Goal: Transaction & Acquisition: Purchase product/service

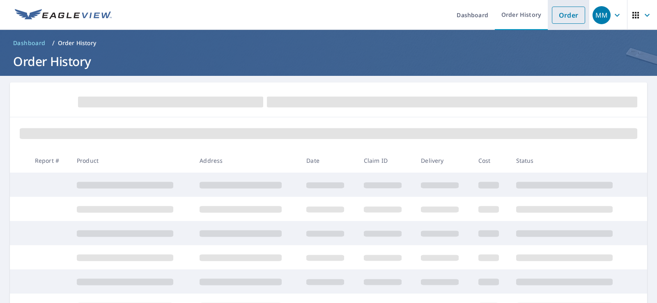
click at [559, 16] on link "Order" at bounding box center [568, 15] width 33 height 17
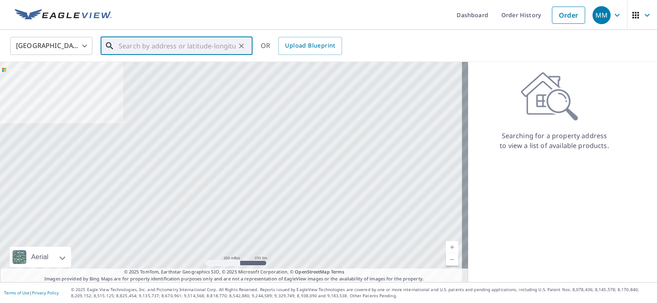
click at [123, 45] on input "text" at bounding box center [177, 45] width 117 height 23
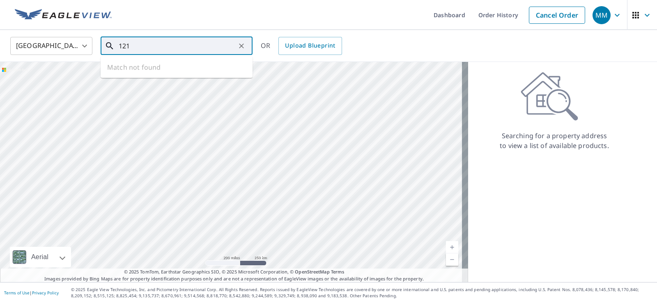
type input "1213"
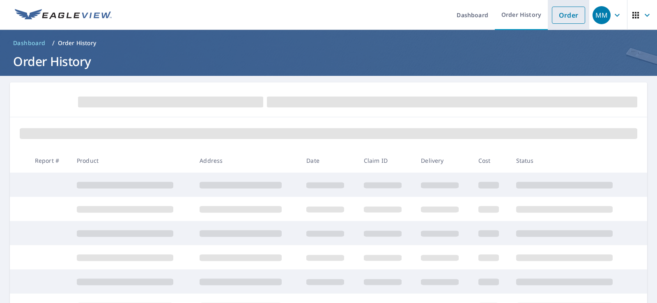
click at [558, 17] on link "Order" at bounding box center [568, 15] width 33 height 17
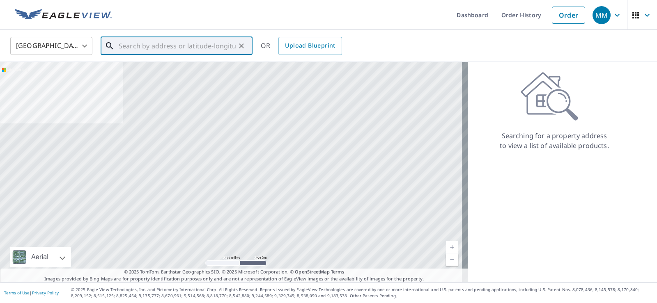
click at [125, 47] on input "text" at bounding box center [177, 45] width 117 height 23
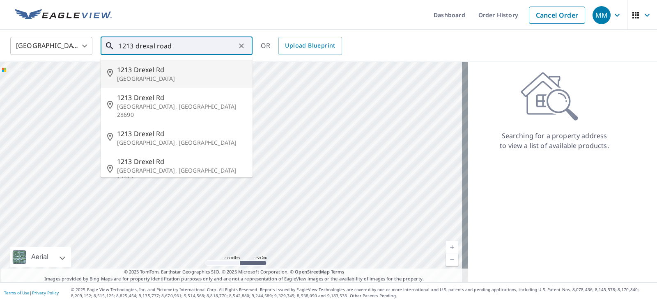
click at [153, 73] on span "1213 Drexel Rd" at bounding box center [181, 70] width 129 height 10
type input "[GEOGRAPHIC_DATA]"
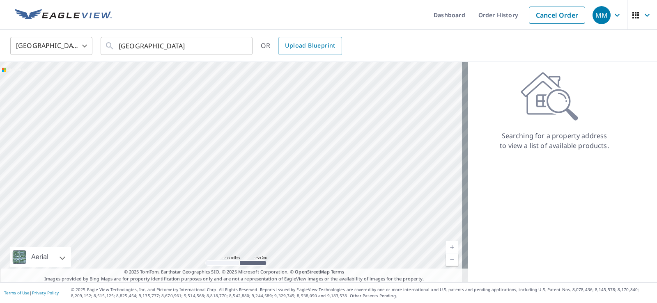
click at [537, 94] on icon at bounding box center [549, 96] width 57 height 49
click at [239, 47] on icon "Clear" at bounding box center [241, 46] width 8 height 8
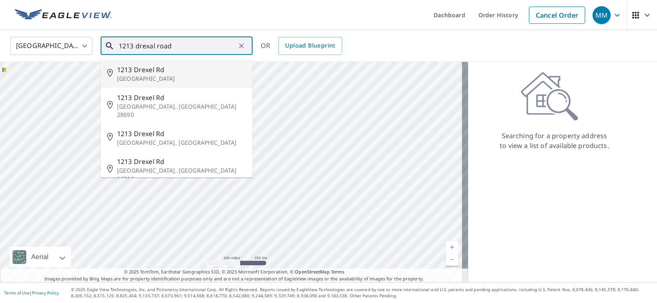
click at [166, 72] on span "1213 Drexel Rd" at bounding box center [181, 70] width 129 height 10
type input "[GEOGRAPHIC_DATA]"
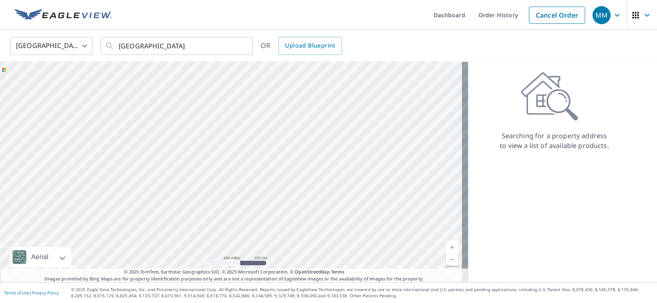
click at [560, 123] on div "Searching for a property address to view a list of available products." at bounding box center [554, 111] width 172 height 79
click at [501, 106] on div "Searching for a property address to view a list of available products." at bounding box center [554, 111] width 172 height 79
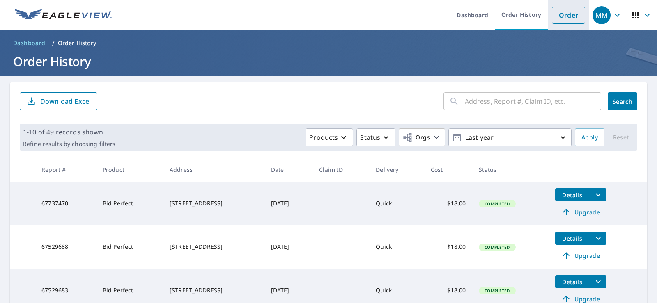
click at [561, 18] on link "Order" at bounding box center [568, 15] width 33 height 17
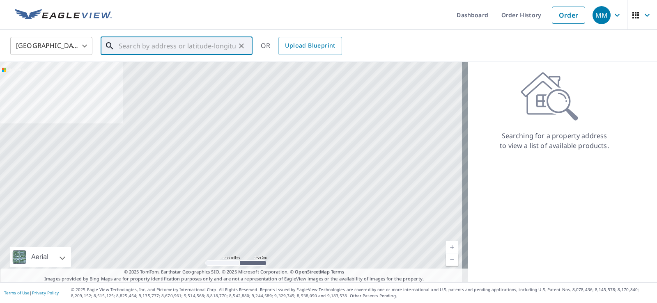
click at [122, 44] on input "text" at bounding box center [177, 45] width 117 height 23
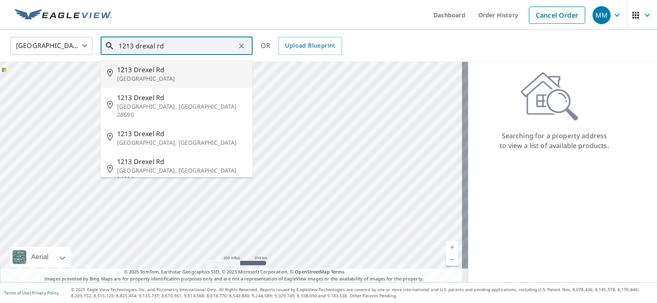
click at [162, 73] on span "1213 Drexel Rd" at bounding box center [181, 70] width 129 height 10
type input "[GEOGRAPHIC_DATA]"
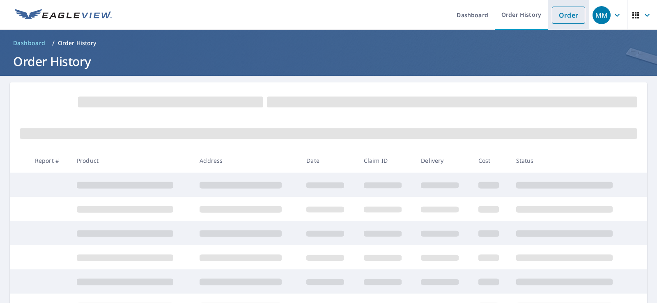
click at [560, 15] on link "Order" at bounding box center [568, 15] width 33 height 17
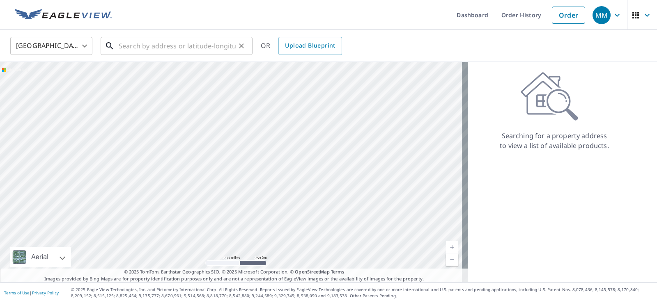
click at [127, 47] on input "text" at bounding box center [177, 45] width 117 height 23
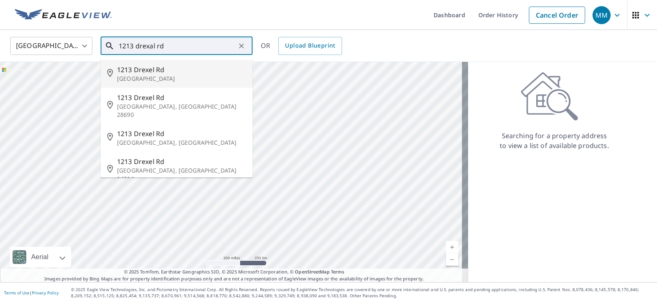
click at [156, 73] on span "1213 Drexel Rd" at bounding box center [181, 70] width 129 height 10
type input "[GEOGRAPHIC_DATA]"
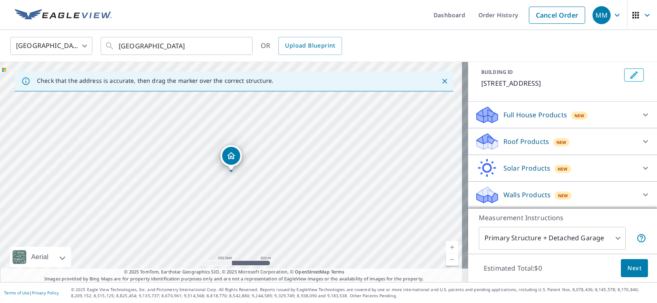
scroll to position [55, 0]
click at [505, 140] on p "Roof Products" at bounding box center [526, 142] width 46 height 10
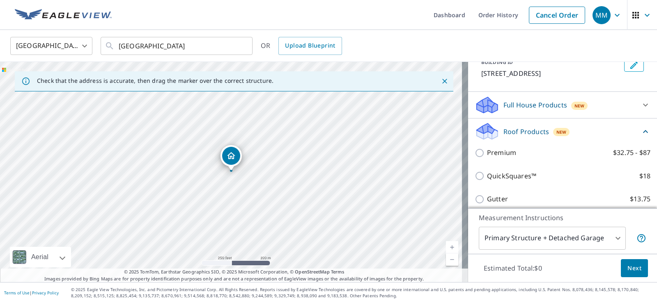
scroll to position [148, 0]
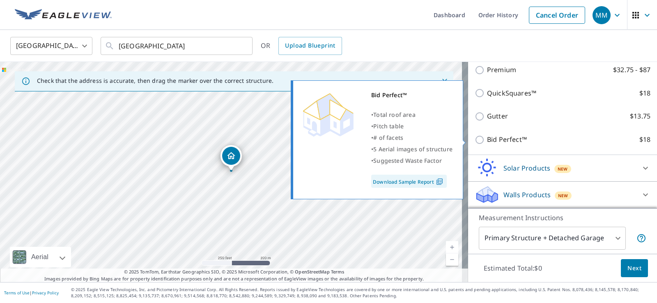
click at [475, 138] on input "Bid Perfect™ $18" at bounding box center [481, 140] width 12 height 10
checkbox input "true"
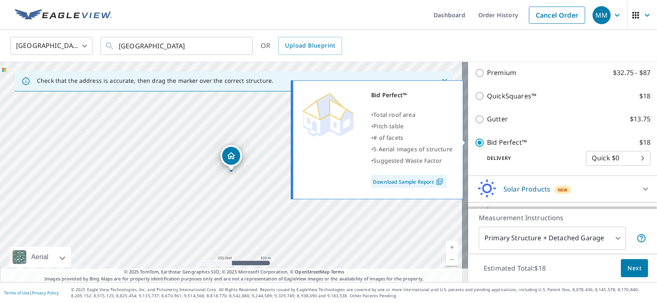
scroll to position [161, 0]
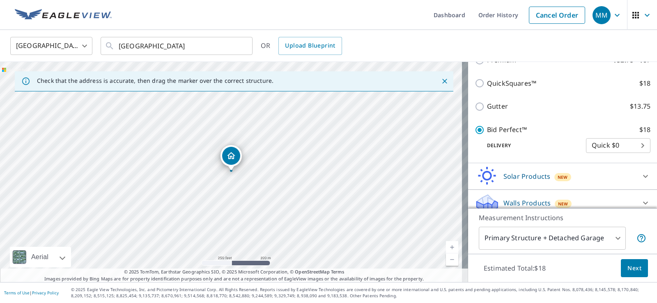
click at [630, 268] on span "Next" at bounding box center [635, 269] width 14 height 10
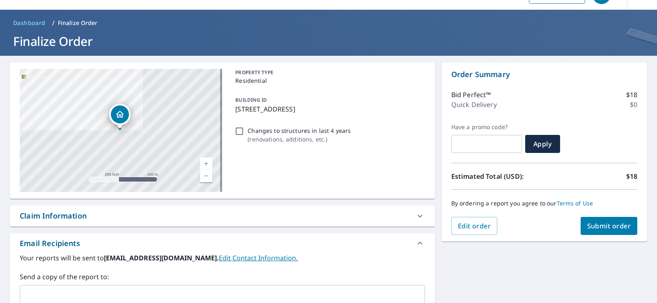
scroll to position [114, 0]
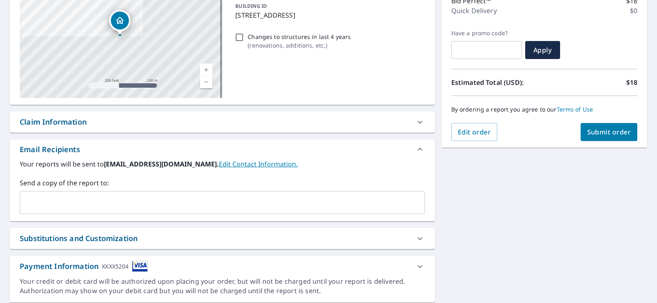
click at [600, 131] on span "Submit order" at bounding box center [609, 132] width 44 height 9
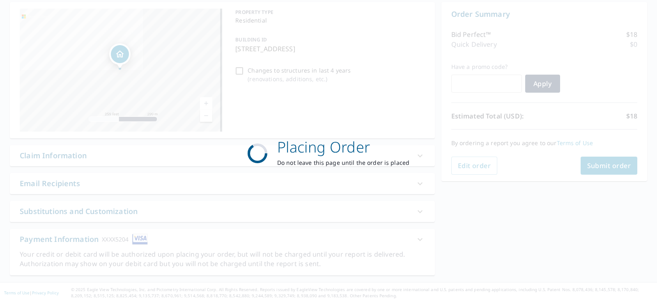
scroll to position [80, 0]
